Goal: Task Accomplishment & Management: Manage account settings

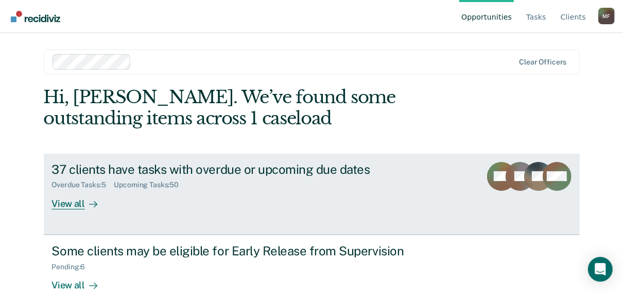
click at [62, 201] on div "View all" at bounding box center [81, 199] width 58 height 20
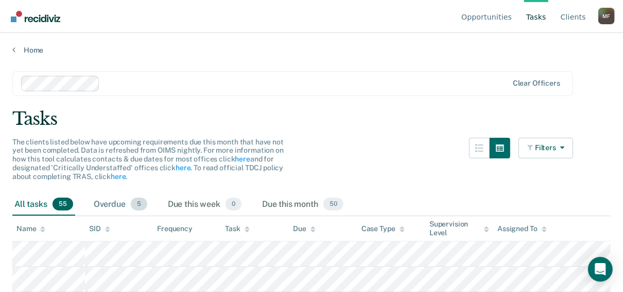
click at [114, 202] on div "Overdue 5" at bounding box center [121, 204] width 58 height 23
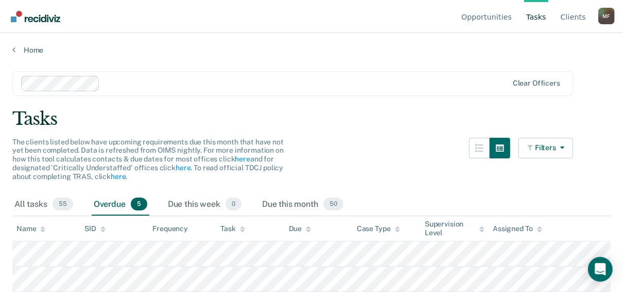
click at [114, 202] on div "Overdue 5" at bounding box center [121, 204] width 58 height 23
drag, startPoint x: 114, startPoint y: 202, endPoint x: 133, endPoint y: 201, distance: 18.6
click at [133, 201] on span "5" at bounding box center [139, 203] width 16 height 13
click at [15, 48] on link "Home" at bounding box center [311, 49] width 599 height 9
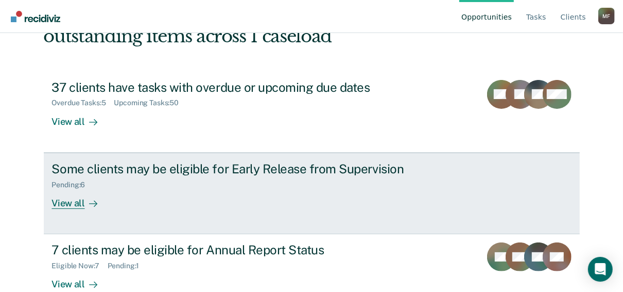
scroll to position [82, 0]
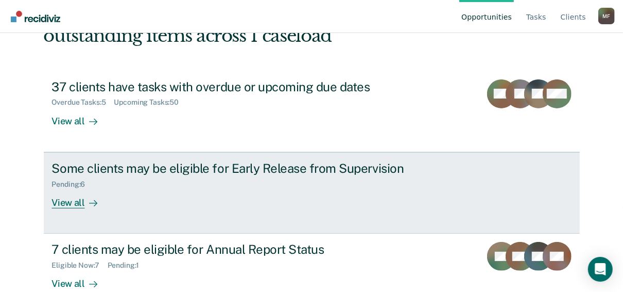
click at [63, 181] on div "Pending : 6" at bounding box center [73, 184] width 42 height 9
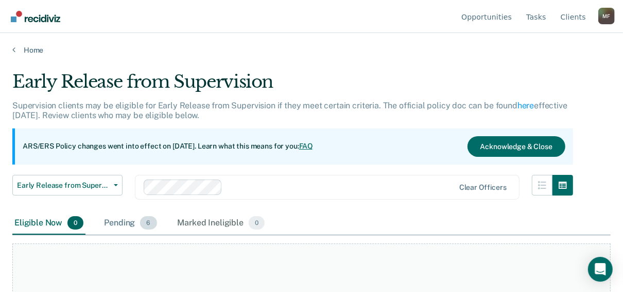
click at [118, 223] on div "Pending 6" at bounding box center [130, 223] width 57 height 23
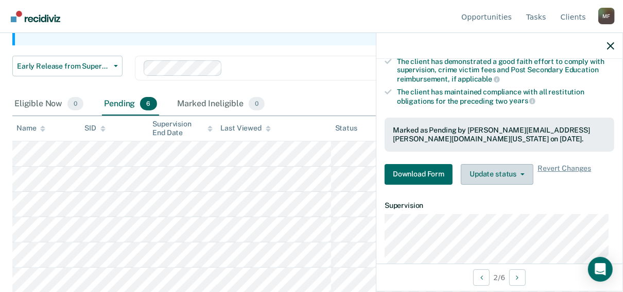
scroll to position [165, 0]
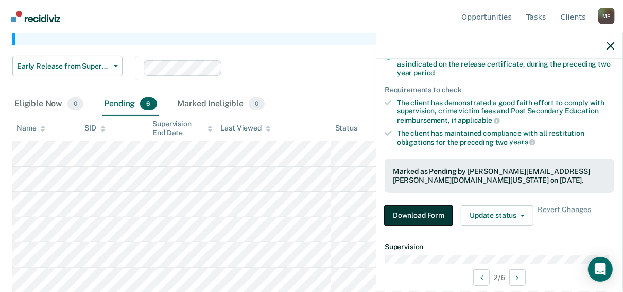
click at [427, 209] on button "Download Form" at bounding box center [419, 215] width 68 height 21
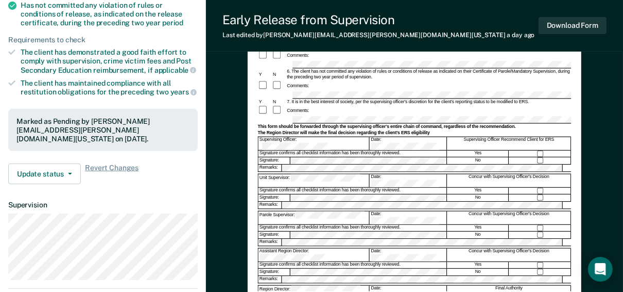
scroll to position [206, 0]
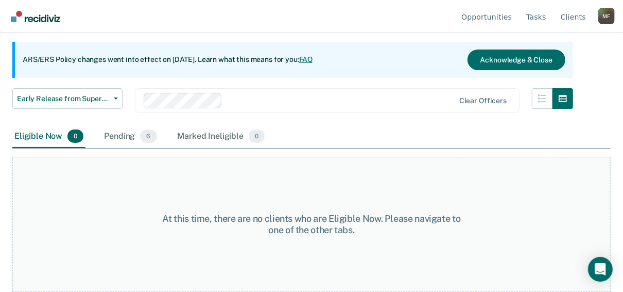
scroll to position [86, 0]
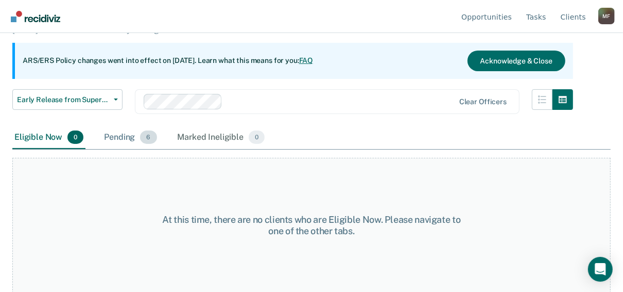
click at [122, 136] on div "Pending 6" at bounding box center [130, 137] width 57 height 23
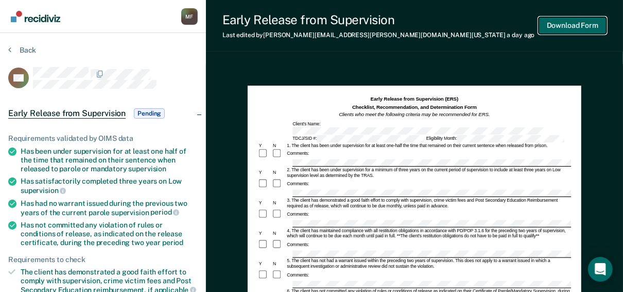
click at [576, 24] on button "Download Form" at bounding box center [573, 25] width 68 height 17
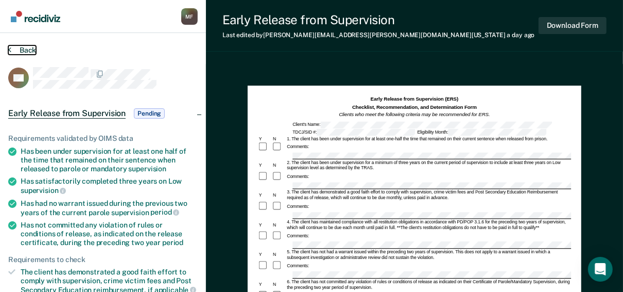
click at [13, 48] on button "Back" at bounding box center [22, 49] width 28 height 9
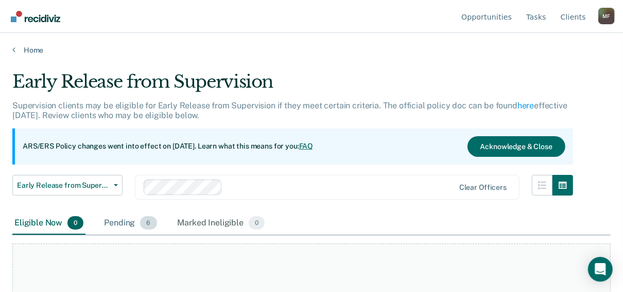
click at [121, 223] on div "Pending 6" at bounding box center [130, 223] width 57 height 23
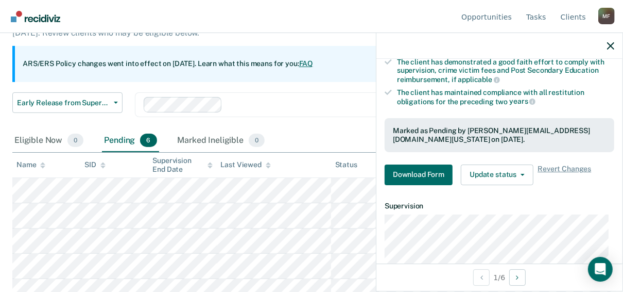
scroll to position [206, 0]
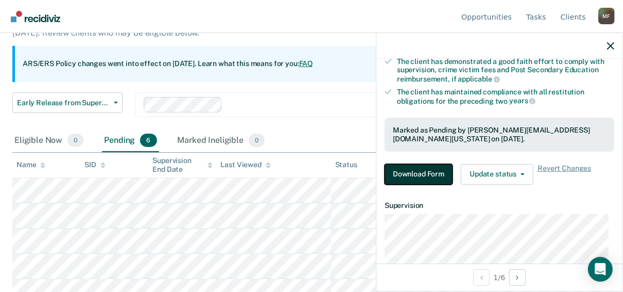
click at [416, 171] on button "Download Form" at bounding box center [419, 174] width 68 height 21
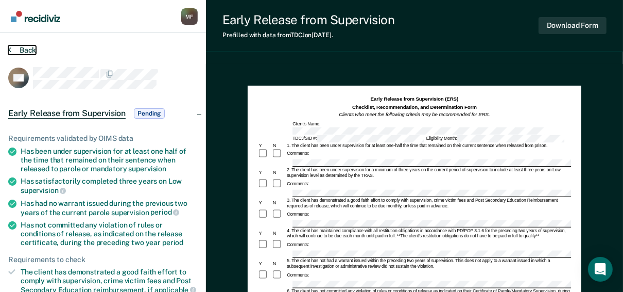
click at [10, 48] on icon at bounding box center [9, 49] width 3 height 8
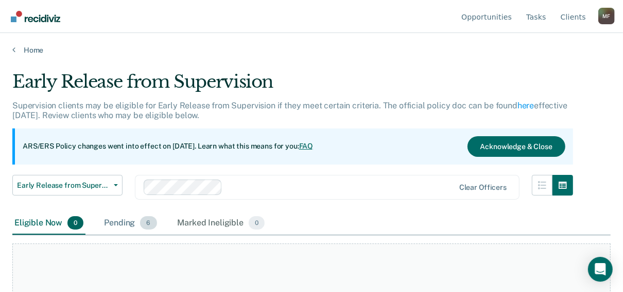
click at [119, 221] on div "Pending 6" at bounding box center [130, 223] width 57 height 23
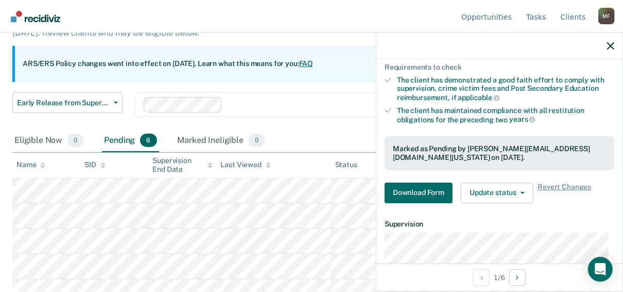
scroll to position [206, 0]
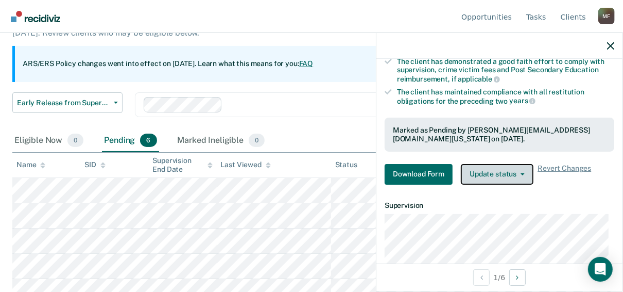
click at [525, 171] on button "Update status" at bounding box center [497, 174] width 73 height 21
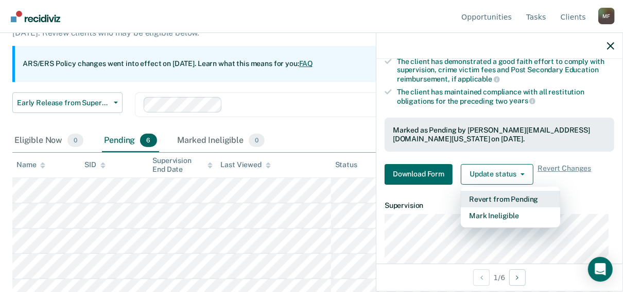
click at [499, 194] on button "Revert from Pending" at bounding box center [510, 199] width 99 height 16
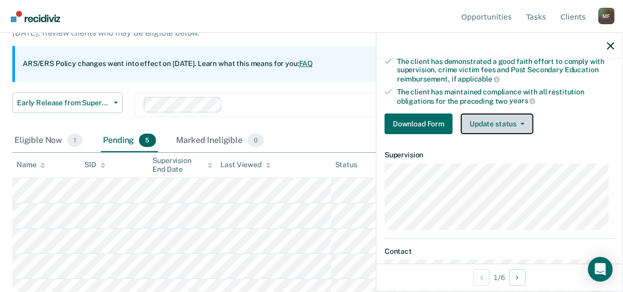
click at [519, 119] on button "Update status" at bounding box center [497, 123] width 73 height 21
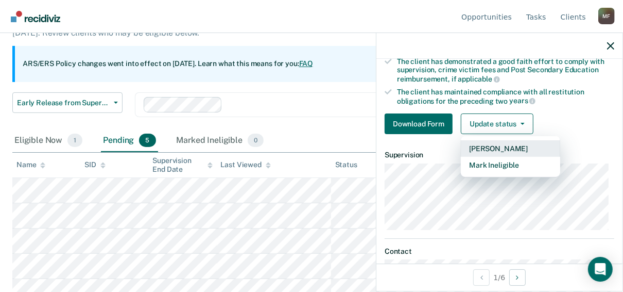
click at [496, 145] on button "[PERSON_NAME]" at bounding box center [510, 148] width 99 height 16
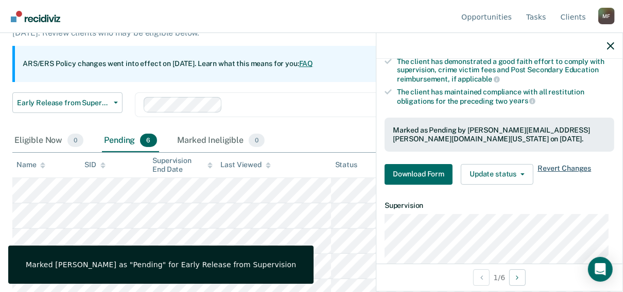
click at [558, 164] on span "Revert Changes" at bounding box center [565, 174] width 54 height 21
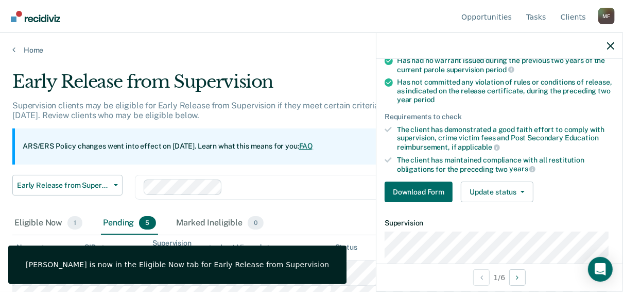
scroll to position [165, 0]
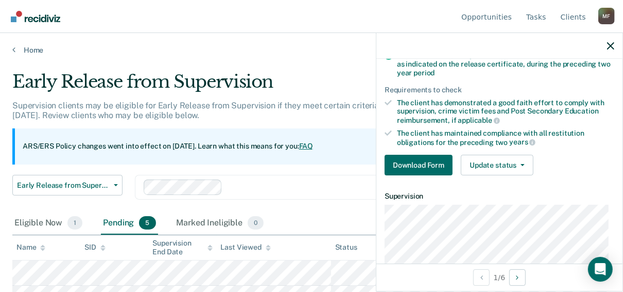
click at [418, 103] on div "The client has demonstrated a good faith effort to comply with supervision, cri…" at bounding box center [505, 111] width 217 height 26
click at [427, 164] on button "Download Form" at bounding box center [419, 165] width 68 height 21
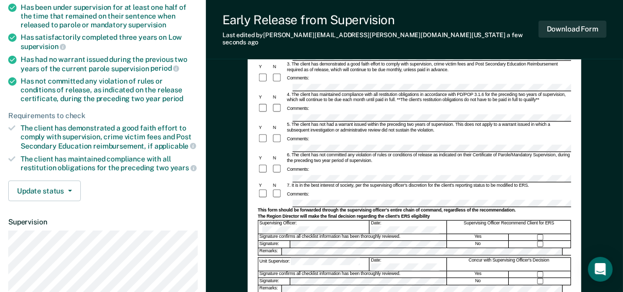
scroll to position [144, 0]
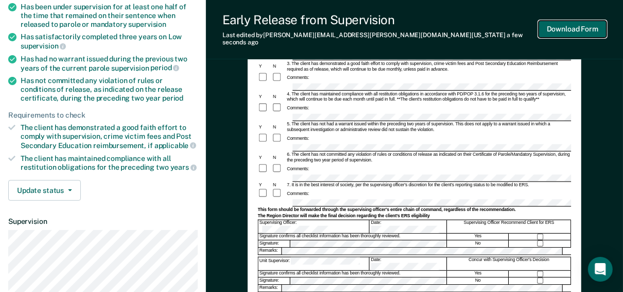
click at [579, 22] on button "Download Form" at bounding box center [573, 29] width 68 height 17
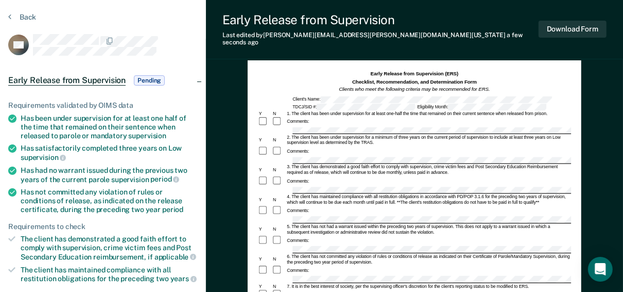
scroll to position [0, 0]
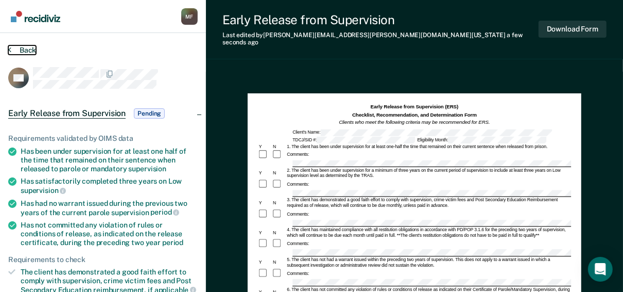
click at [10, 47] on icon at bounding box center [9, 49] width 3 height 8
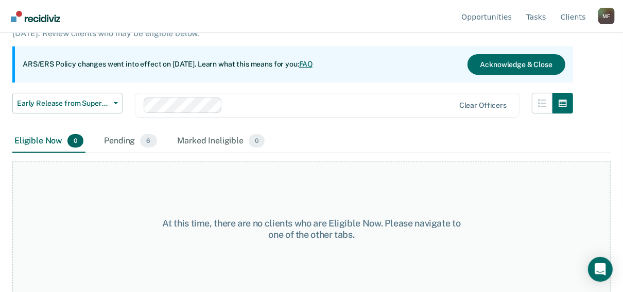
scroll to position [82, 0]
click at [127, 141] on div "Pending 6" at bounding box center [130, 140] width 57 height 23
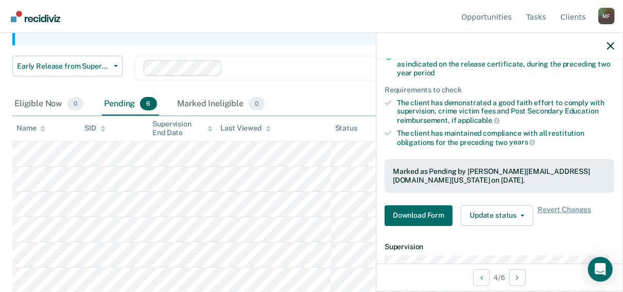
scroll to position [206, 0]
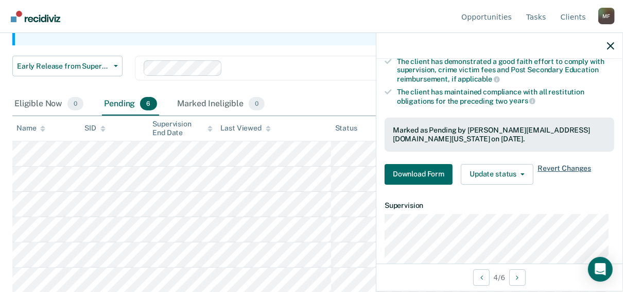
click at [569, 166] on span "Revert Changes" at bounding box center [565, 174] width 54 height 21
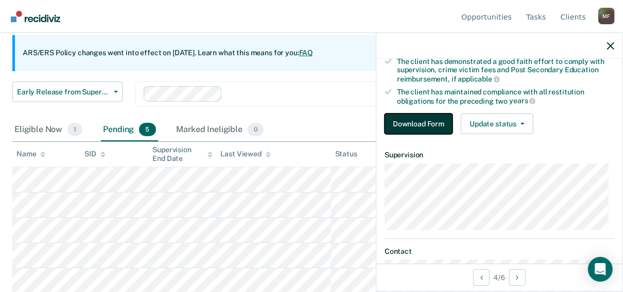
click at [447, 122] on button "Download Form" at bounding box center [419, 123] width 68 height 21
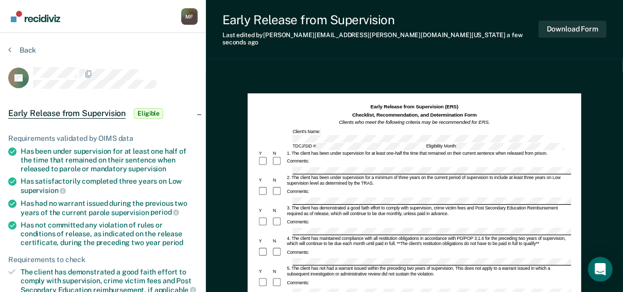
scroll to position [41, 0]
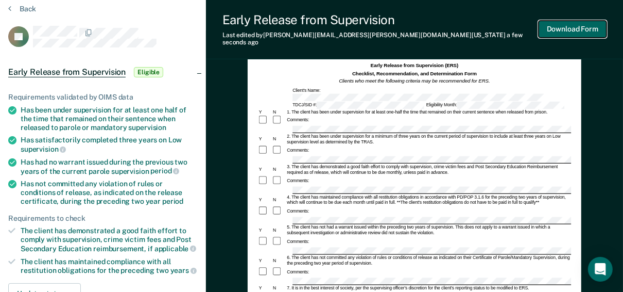
click at [570, 25] on button "Download Form" at bounding box center [573, 29] width 68 height 17
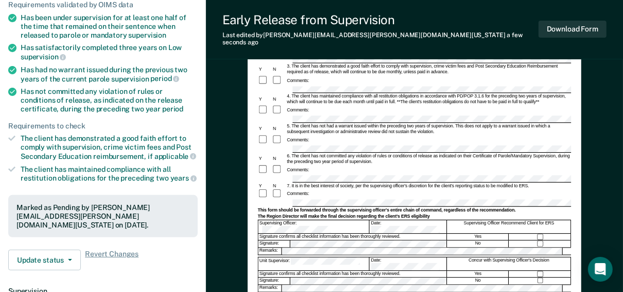
scroll to position [165, 0]
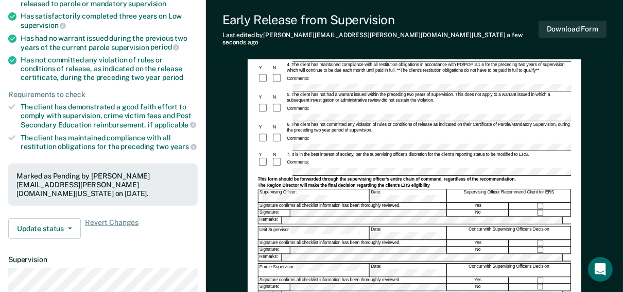
click at [255, 156] on div "Early Release from Supervision (ERS) Checklist, Recommendation, and Determinati…" at bounding box center [415, 145] width 334 height 435
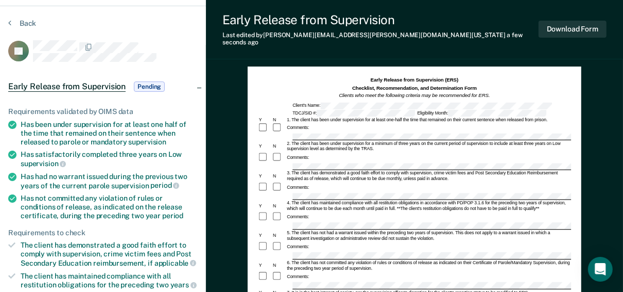
scroll to position [0, 0]
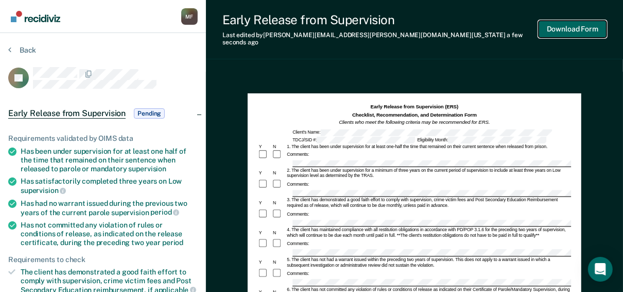
click at [572, 25] on button "Download Form" at bounding box center [573, 29] width 68 height 17
click at [13, 50] on button "Back" at bounding box center [22, 49] width 28 height 9
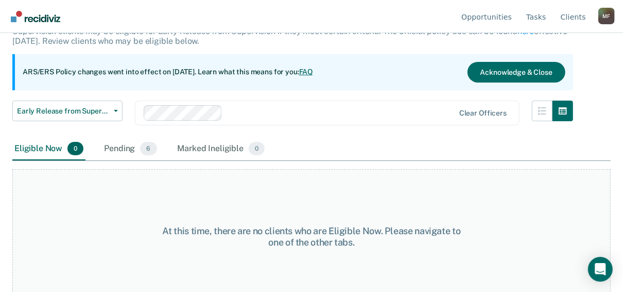
scroll to position [82, 0]
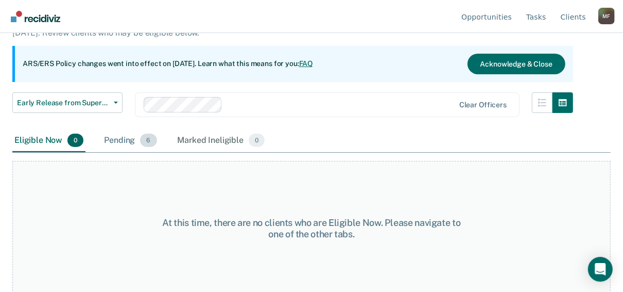
click at [121, 141] on div "Pending 6" at bounding box center [130, 140] width 57 height 23
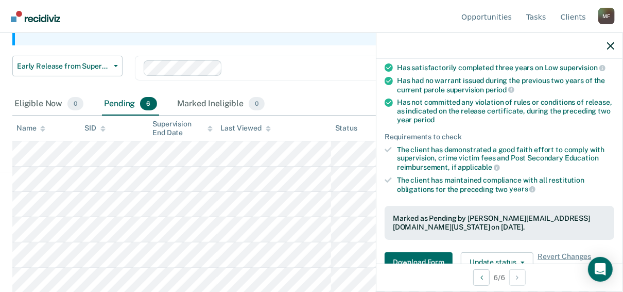
scroll to position [124, 0]
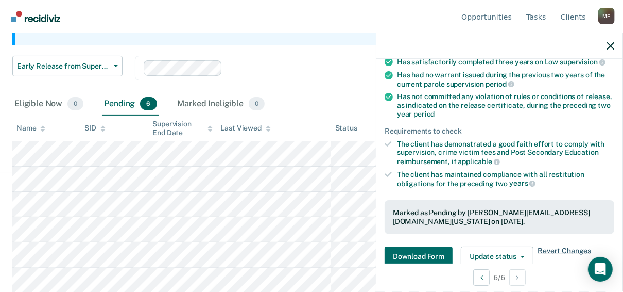
click at [562, 247] on span "Revert Changes" at bounding box center [565, 256] width 54 height 21
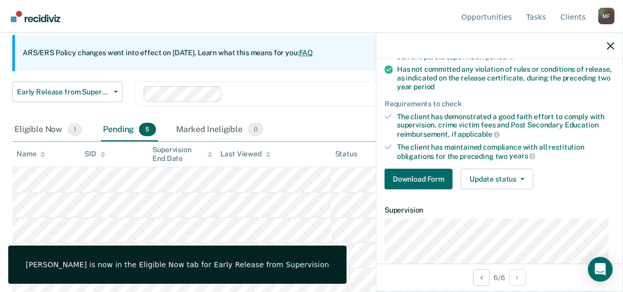
scroll to position [206, 0]
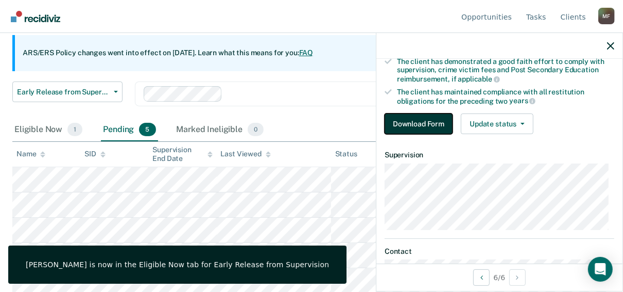
click at [427, 121] on button "Download Form" at bounding box center [419, 123] width 68 height 21
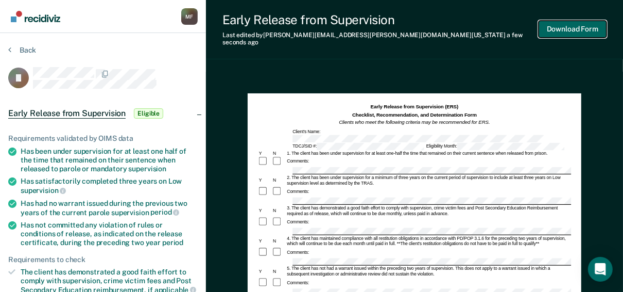
click at [569, 24] on button "Download Form" at bounding box center [573, 29] width 68 height 17
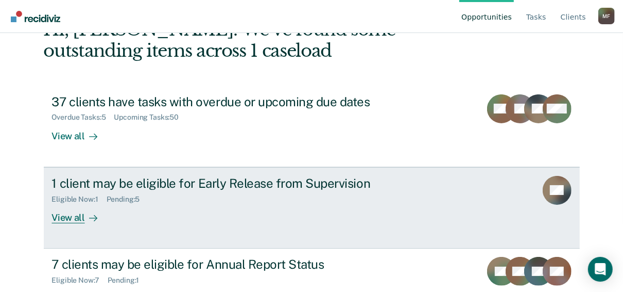
scroll to position [82, 0]
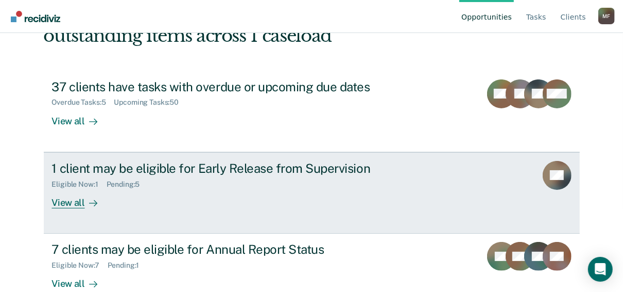
click at [65, 203] on div "View all" at bounding box center [81, 198] width 58 height 20
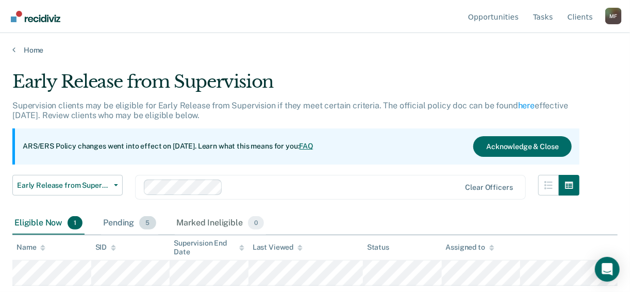
click at [120, 224] on div "Pending 5" at bounding box center [129, 223] width 57 height 23
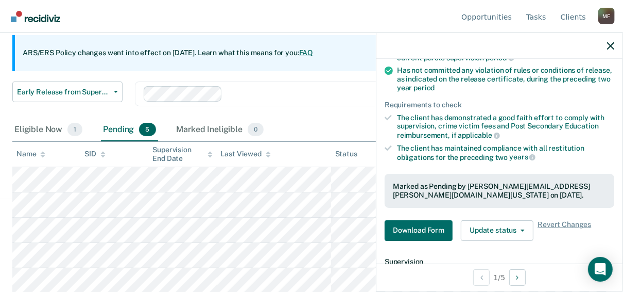
scroll to position [165, 0]
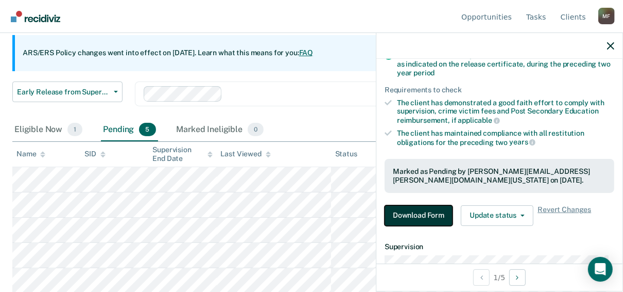
click at [416, 212] on button "Download Form" at bounding box center [419, 215] width 68 height 21
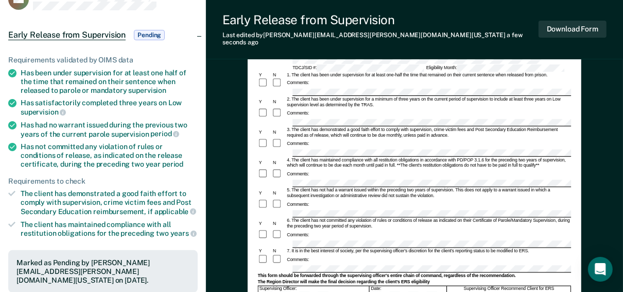
scroll to position [41, 0]
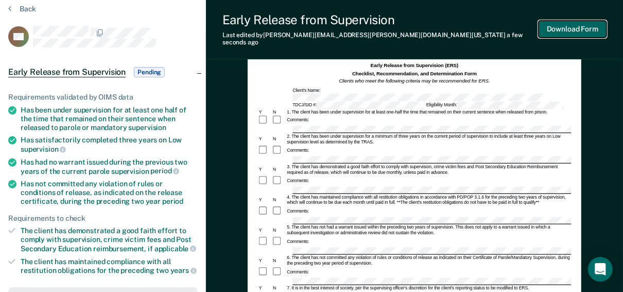
click at [562, 23] on button "Download Form" at bounding box center [573, 29] width 68 height 17
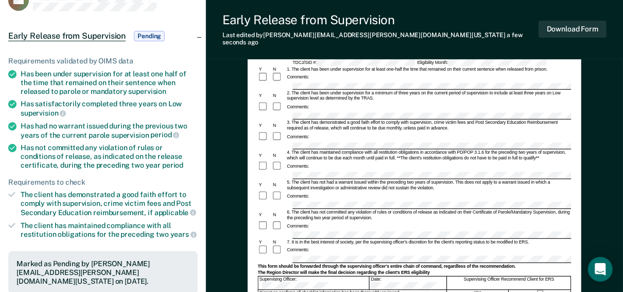
scroll to position [0, 0]
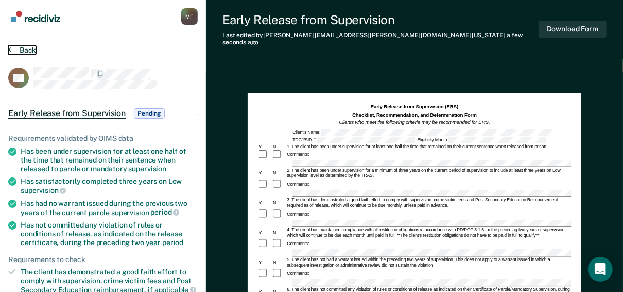
click at [11, 47] on icon at bounding box center [9, 49] width 3 height 8
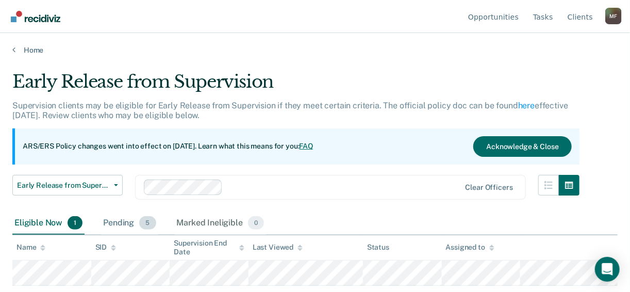
click at [120, 219] on div "Pending 5" at bounding box center [129, 223] width 57 height 23
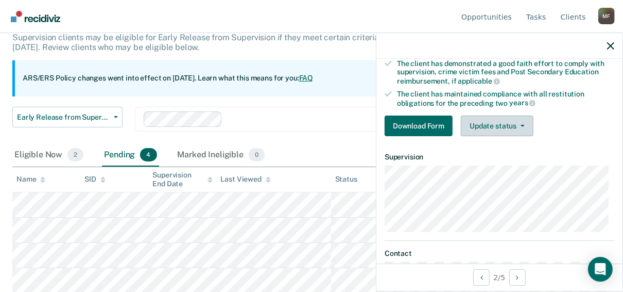
scroll to position [206, 0]
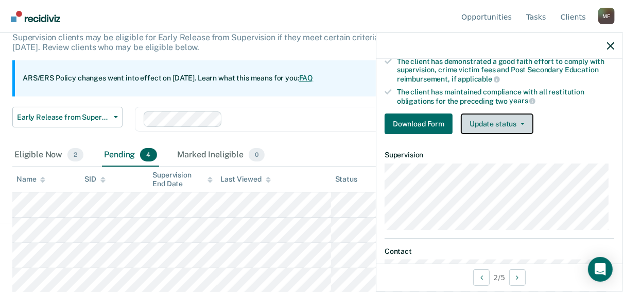
click at [519, 123] on span "button" at bounding box center [521, 124] width 8 height 2
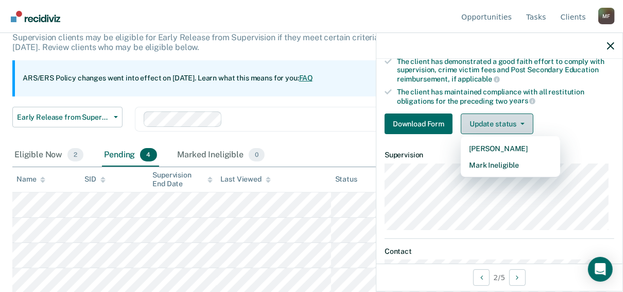
click at [519, 123] on span "button" at bounding box center [521, 124] width 8 height 2
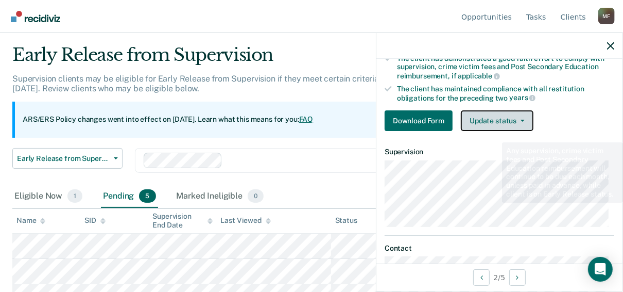
scroll to position [139, 0]
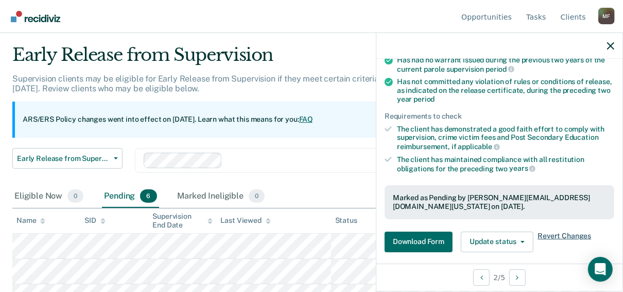
click at [555, 233] on span "Revert Changes" at bounding box center [565, 241] width 54 height 21
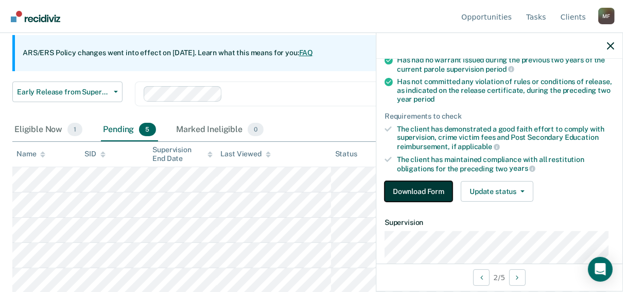
click at [424, 190] on button "Download Form" at bounding box center [419, 191] width 68 height 21
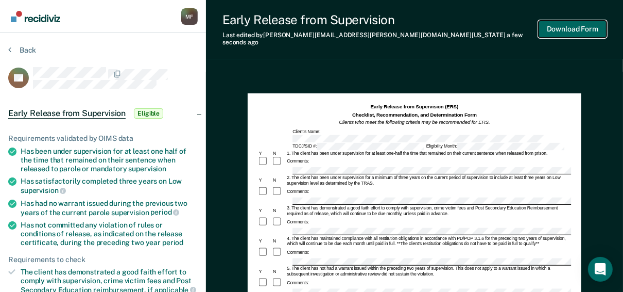
click at [576, 24] on button "Download Form" at bounding box center [573, 29] width 68 height 17
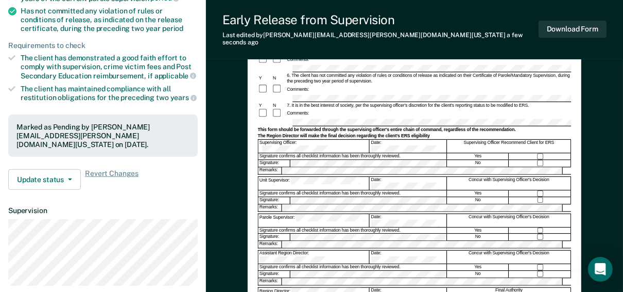
scroll to position [206, 0]
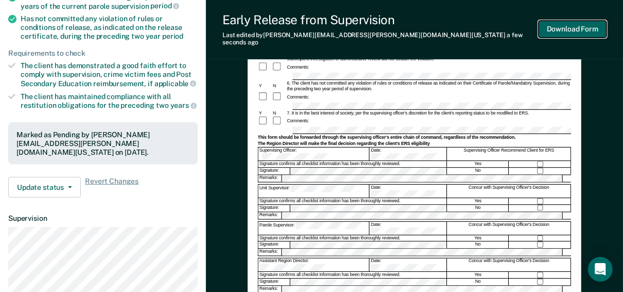
click at [574, 25] on button "Download Form" at bounding box center [573, 29] width 68 height 17
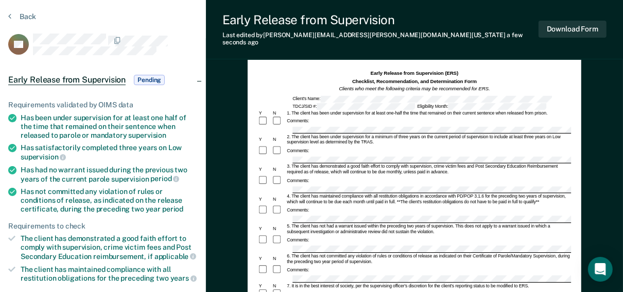
scroll to position [0, 0]
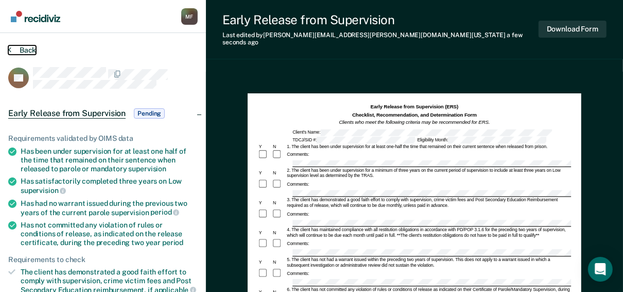
click at [8, 48] on icon at bounding box center [9, 49] width 3 height 8
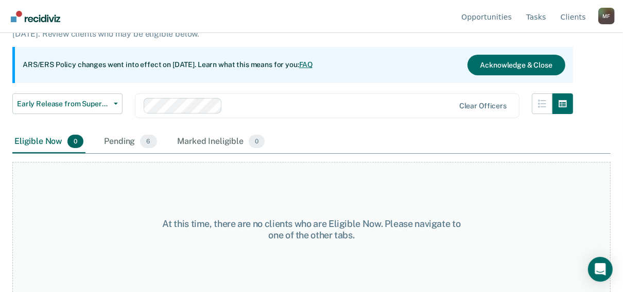
scroll to position [82, 0]
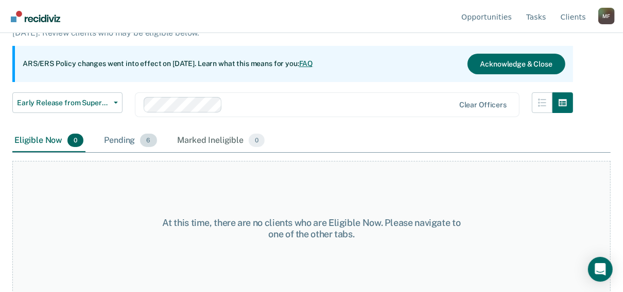
click at [126, 139] on div "Pending 6" at bounding box center [130, 140] width 57 height 23
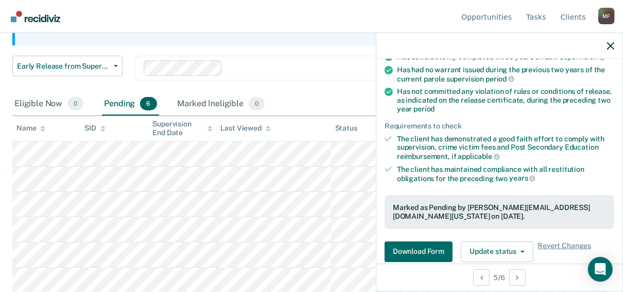
scroll to position [206, 0]
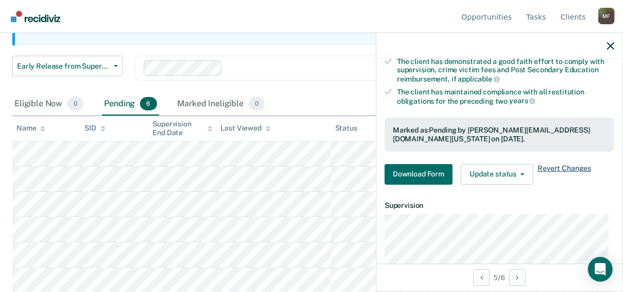
click at [567, 165] on span "Revert Changes" at bounding box center [565, 174] width 54 height 21
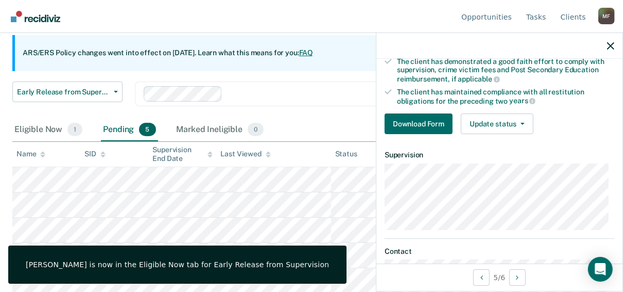
scroll to position [247, 0]
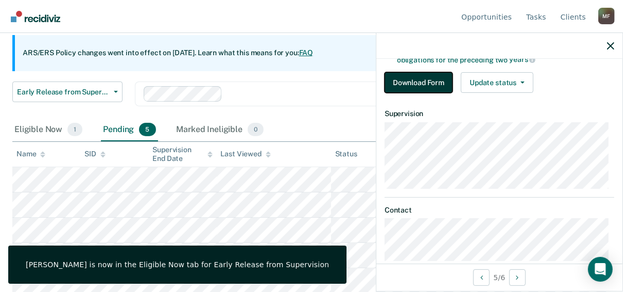
click at [416, 80] on button "Download Form" at bounding box center [419, 82] width 68 height 21
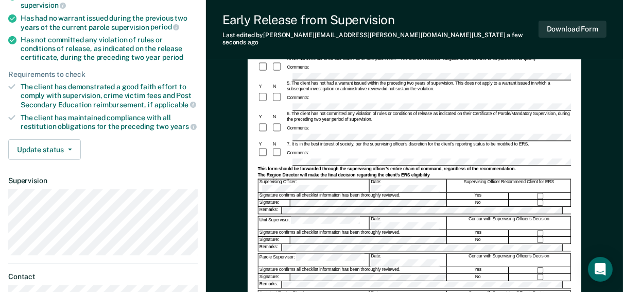
scroll to position [61, 0]
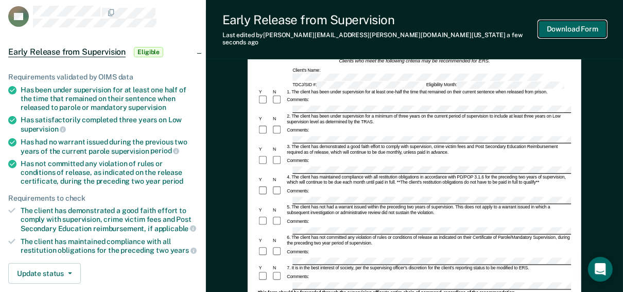
click at [573, 25] on button "Download Form" at bounding box center [573, 29] width 68 height 17
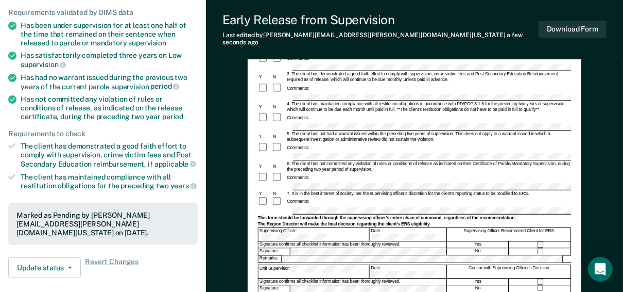
scroll to position [82, 0]
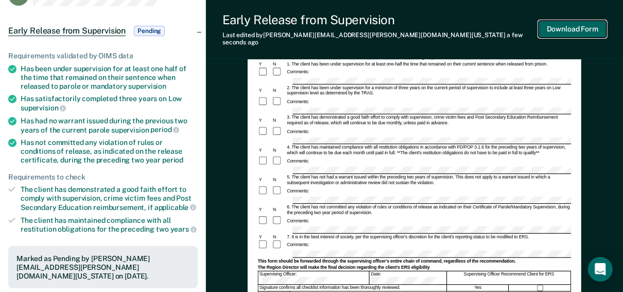
click at [578, 23] on button "Download Form" at bounding box center [573, 29] width 68 height 17
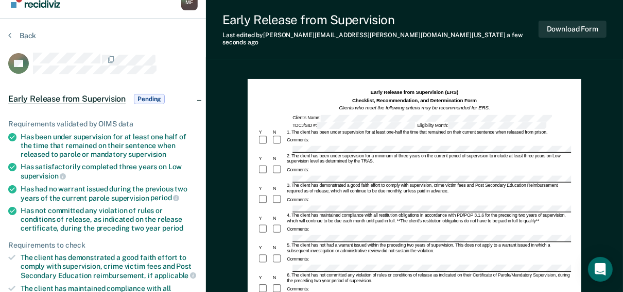
scroll to position [0, 0]
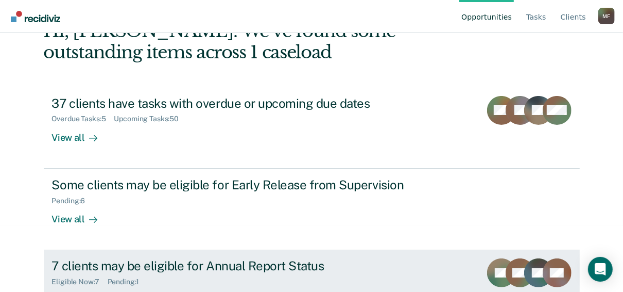
scroll to position [82, 0]
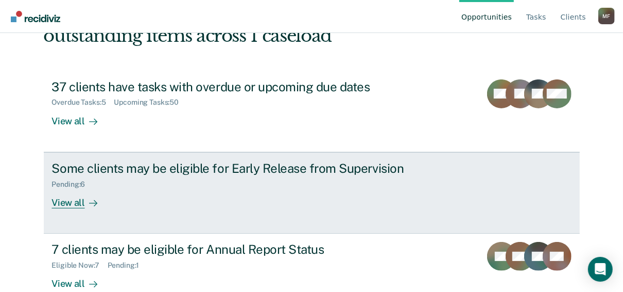
click at [71, 202] on div "View all" at bounding box center [81, 198] width 58 height 20
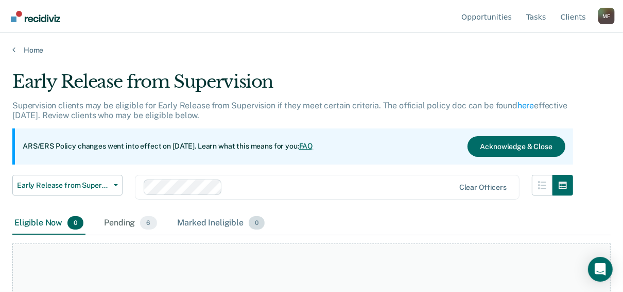
scroll to position [41, 0]
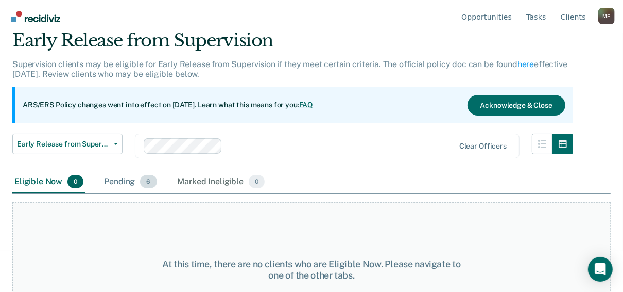
click at [124, 181] on div "Pending 6" at bounding box center [130, 182] width 57 height 23
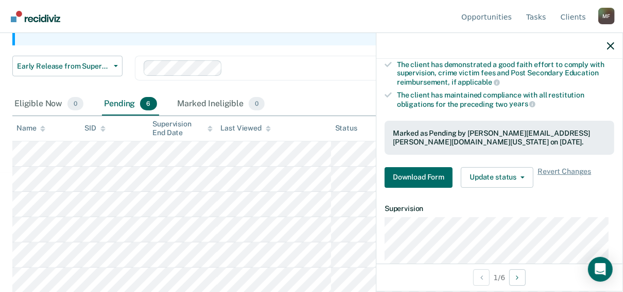
scroll to position [206, 0]
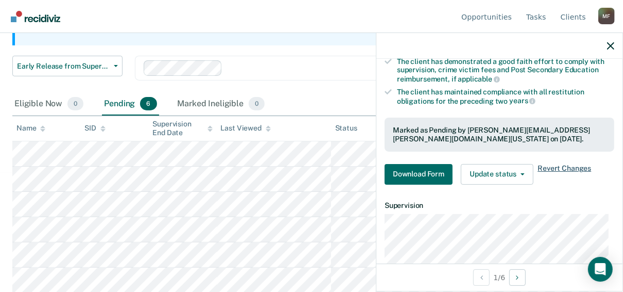
click at [565, 166] on span "Revert Changes" at bounding box center [565, 174] width 54 height 21
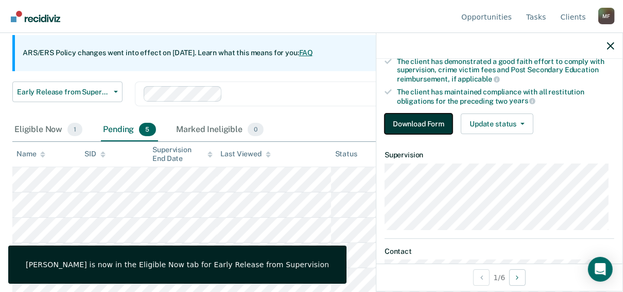
click at [428, 123] on button "Download Form" at bounding box center [419, 123] width 68 height 21
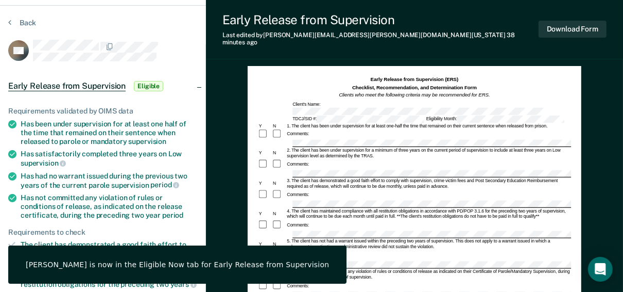
scroll to position [41, 0]
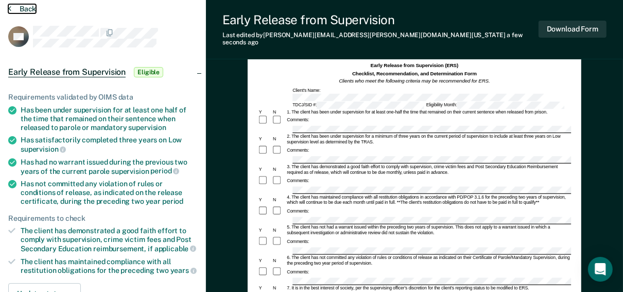
click at [9, 6] on icon at bounding box center [9, 8] width 3 height 8
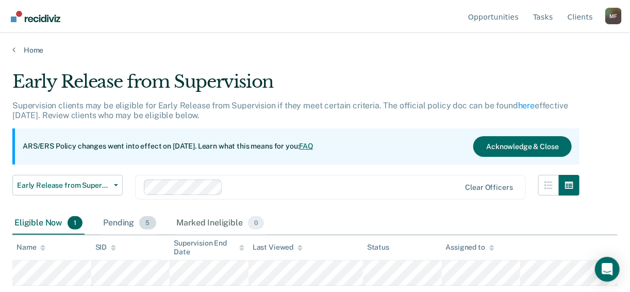
click at [121, 221] on div "Pending 5" at bounding box center [129, 223] width 57 height 23
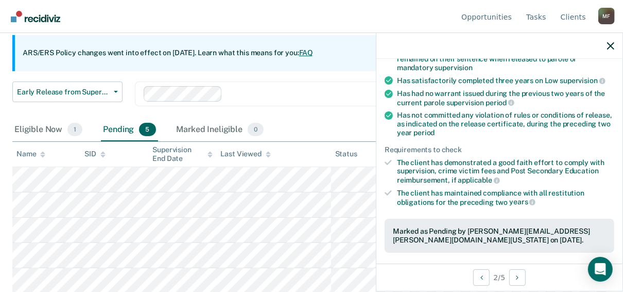
scroll to position [124, 0]
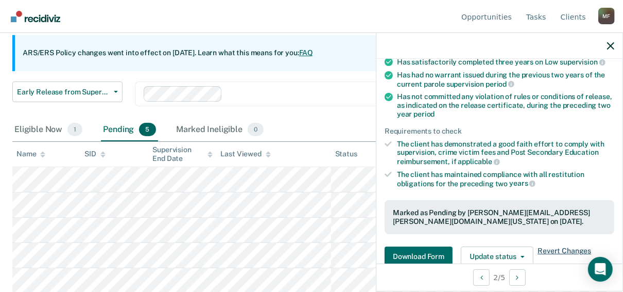
click at [561, 247] on span "Revert Changes" at bounding box center [565, 256] width 54 height 21
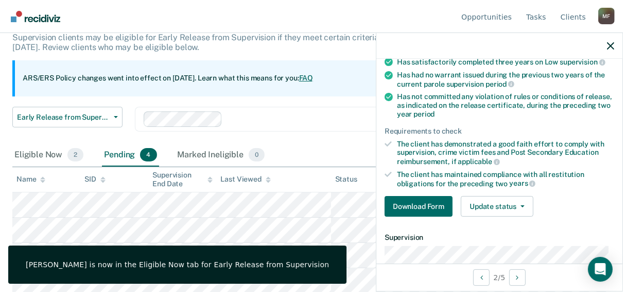
scroll to position [206, 0]
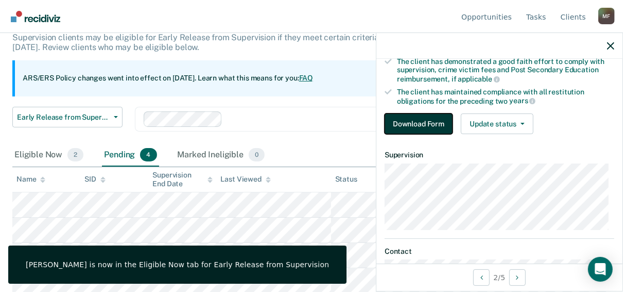
click at [413, 122] on button "Download Form" at bounding box center [419, 123] width 68 height 21
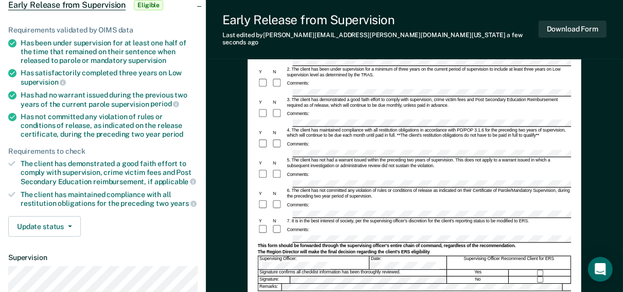
scroll to position [103, 0]
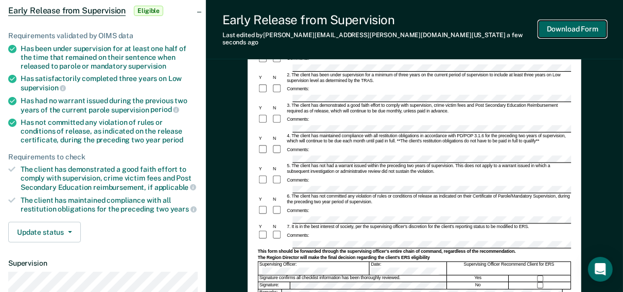
click at [567, 26] on button "Download Form" at bounding box center [573, 29] width 68 height 17
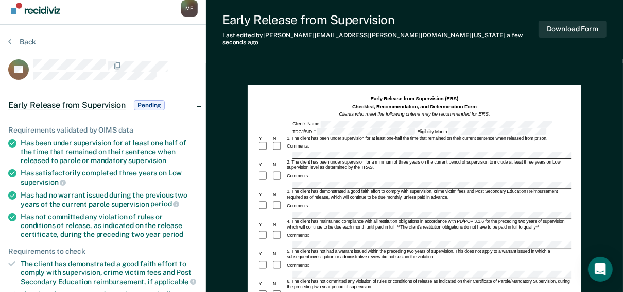
scroll to position [0, 0]
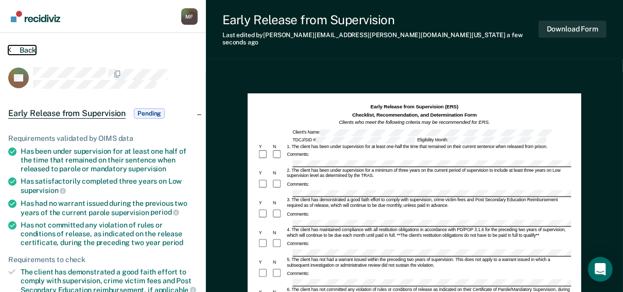
click at [8, 50] on icon at bounding box center [9, 49] width 3 height 8
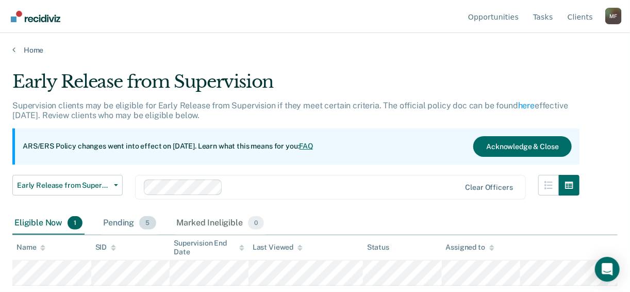
click at [121, 225] on div "Pending 5" at bounding box center [129, 223] width 57 height 23
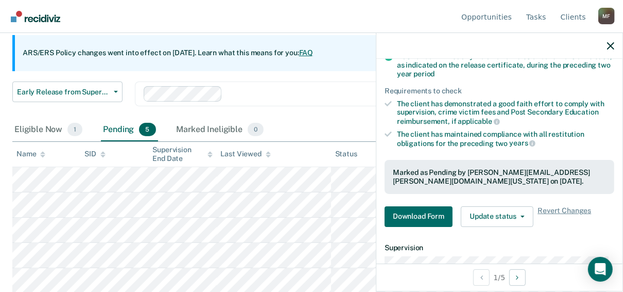
scroll to position [165, 0]
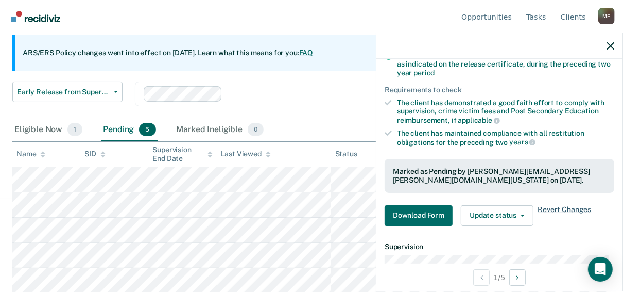
click at [564, 207] on span "Revert Changes" at bounding box center [565, 215] width 54 height 21
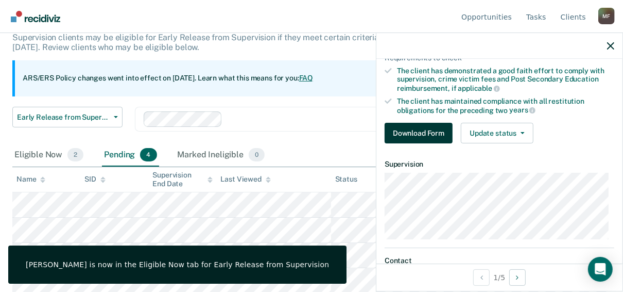
scroll to position [206, 0]
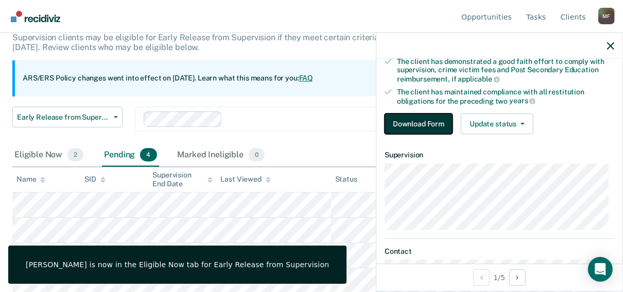
click at [421, 121] on button "Download Form" at bounding box center [419, 123] width 68 height 21
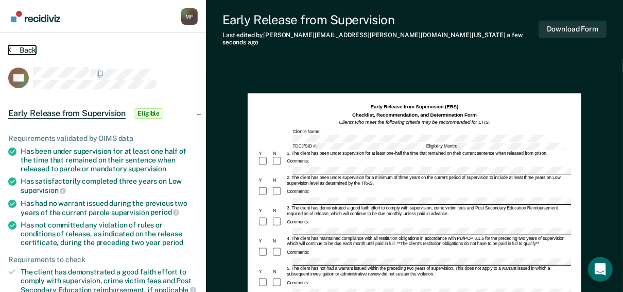
click at [11, 47] on button "Back" at bounding box center [22, 49] width 28 height 9
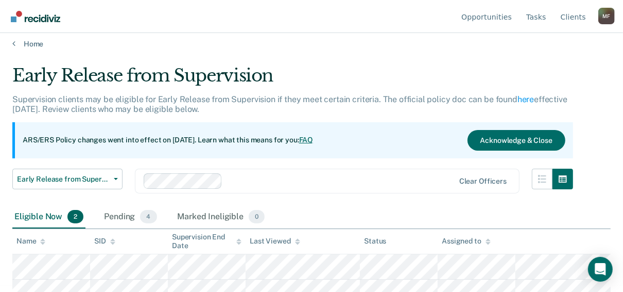
scroll to position [18, 0]
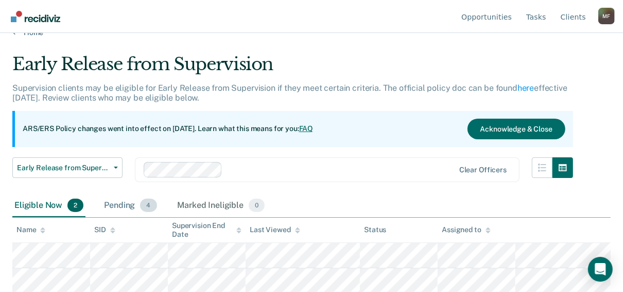
click at [120, 197] on div "Pending 4" at bounding box center [130, 205] width 57 height 23
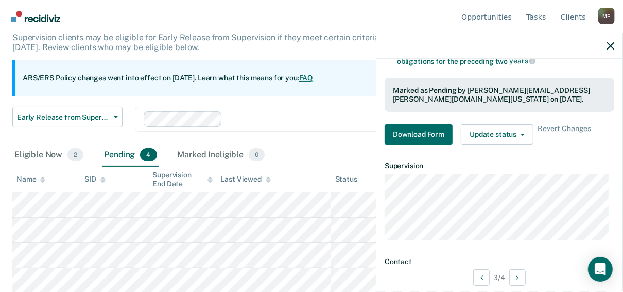
scroll to position [247, 0]
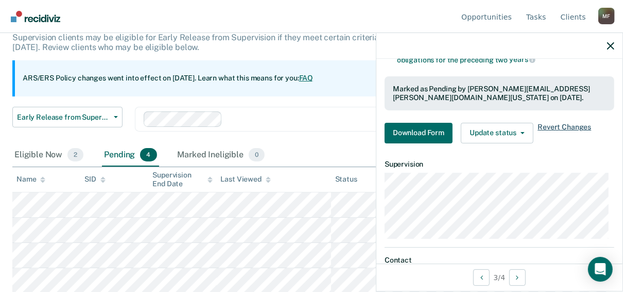
click at [550, 124] on span "Revert Changes" at bounding box center [565, 133] width 54 height 21
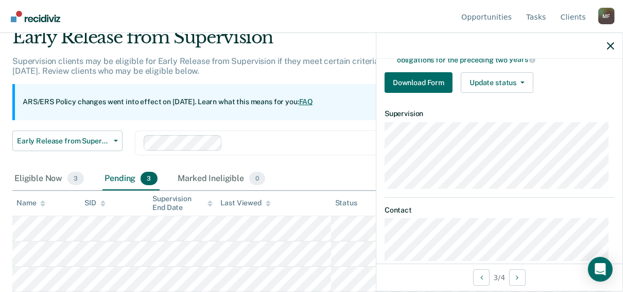
scroll to position [43, 0]
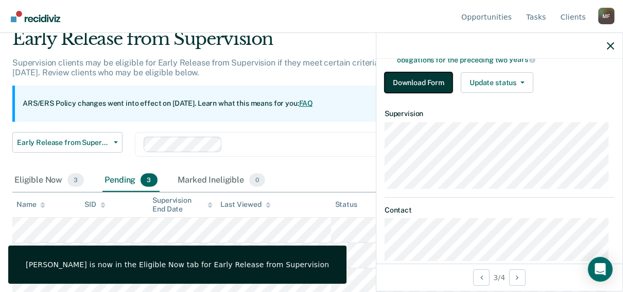
click at [417, 81] on button "Download Form" at bounding box center [419, 82] width 68 height 21
